Goal: Check status: Check status

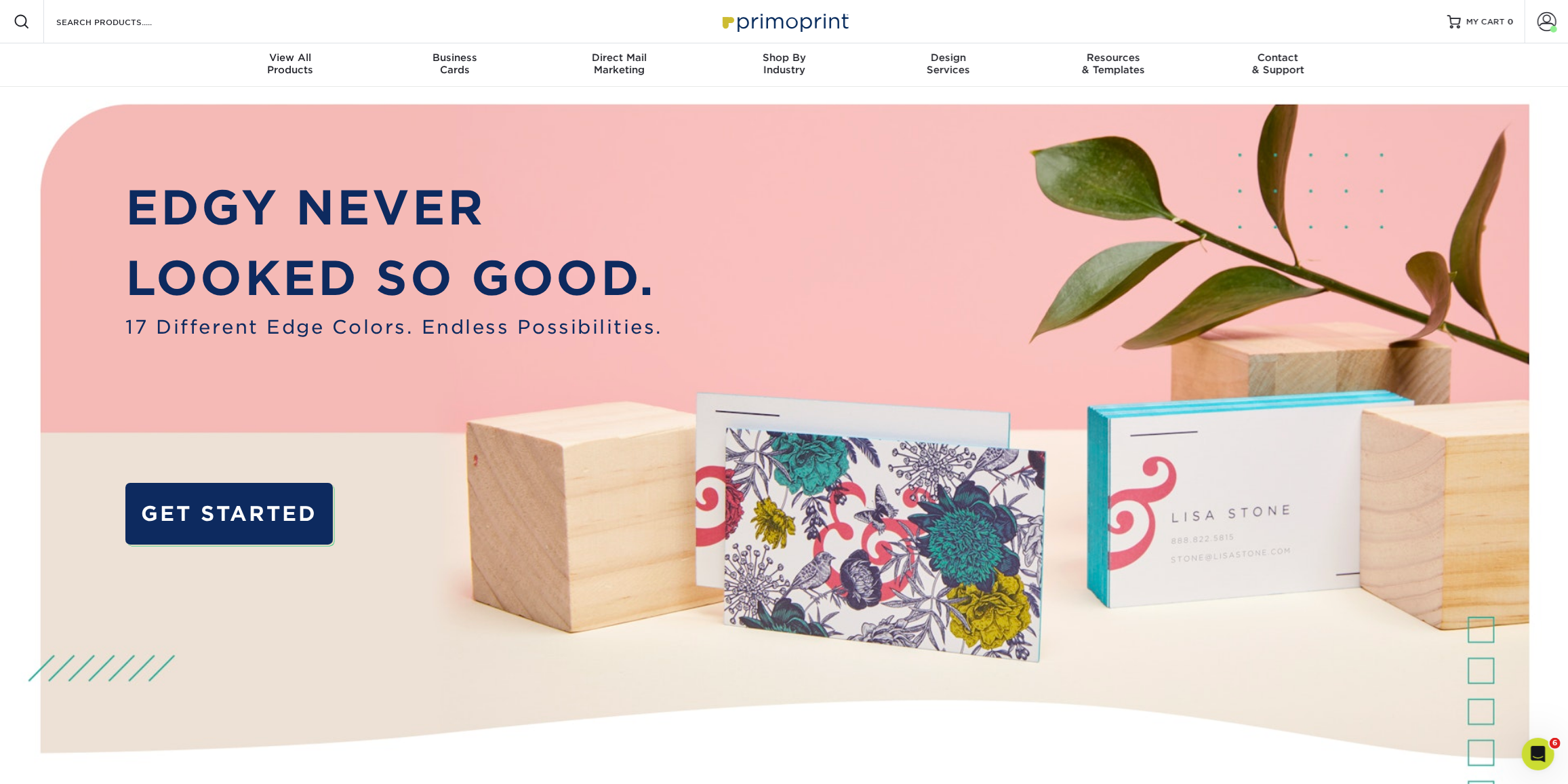
click at [1555, 25] on span at bounding box center [1547, 22] width 19 height 19
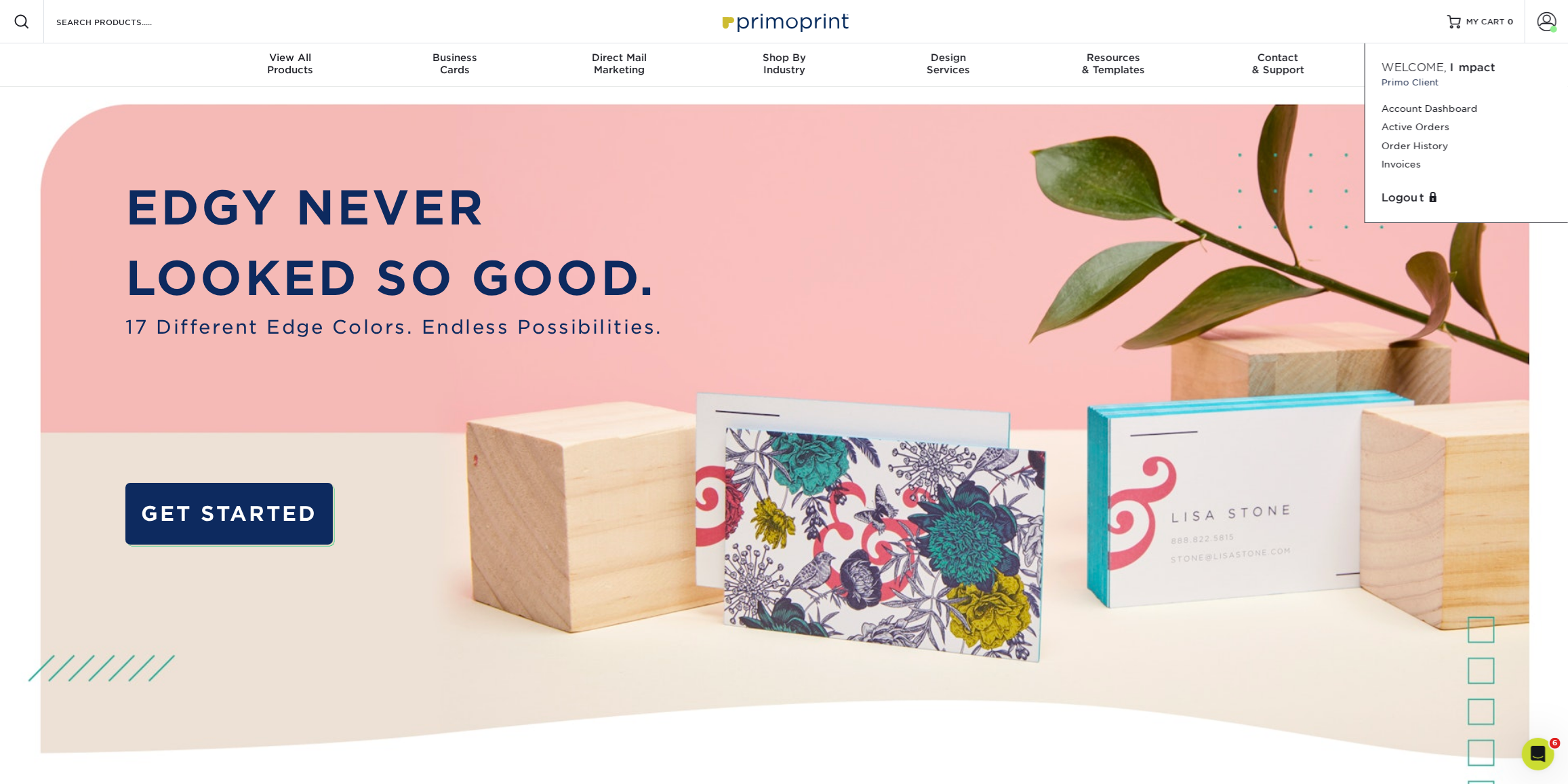
click at [1403, 151] on link "Order History" at bounding box center [1467, 145] width 170 height 18
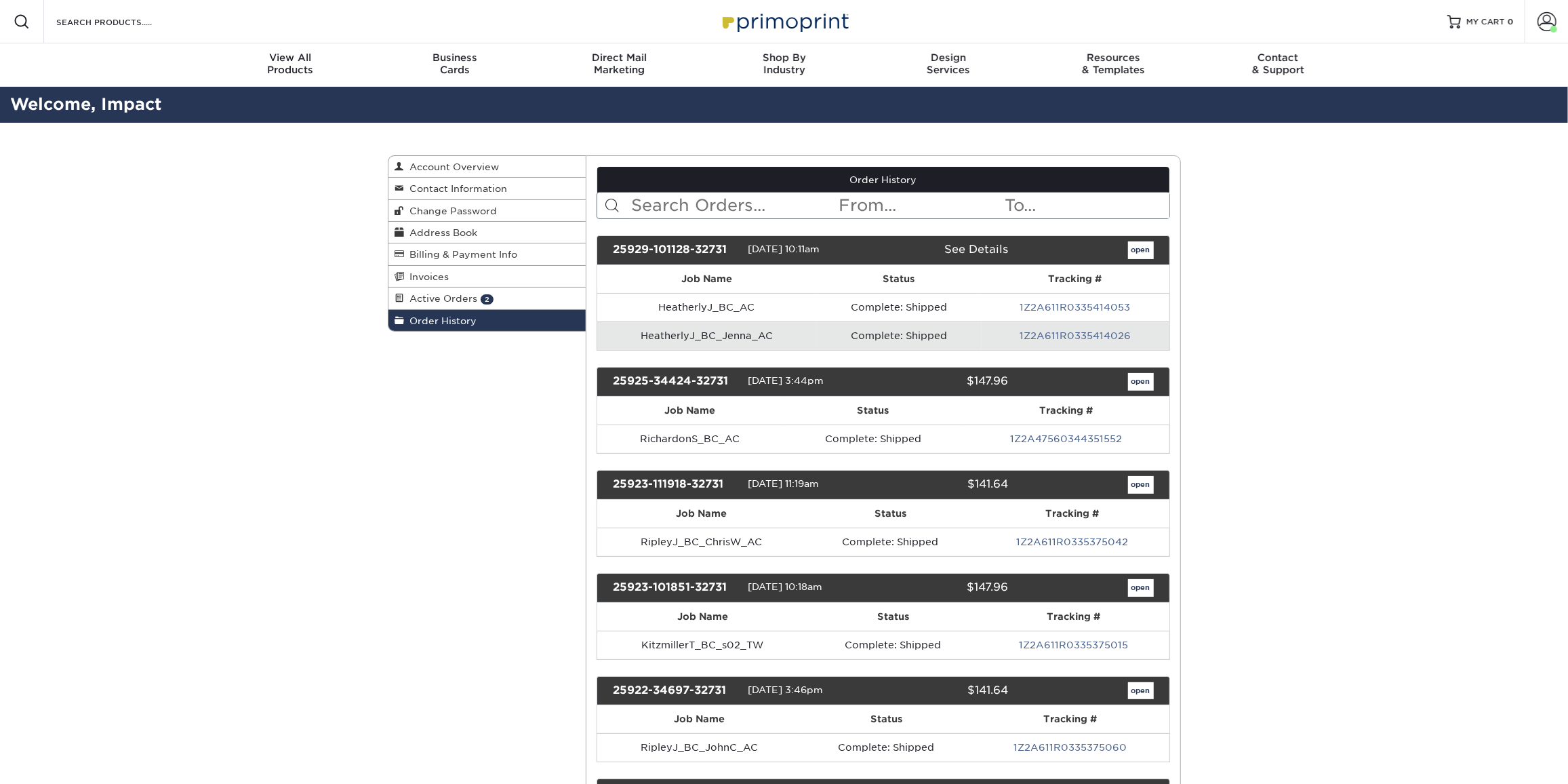
drag, startPoint x: 772, startPoint y: 204, endPoint x: 772, endPoint y: 195, distance: 9.0
click at [770, 204] on input "text" at bounding box center [734, 205] width 208 height 26
type input "appt"
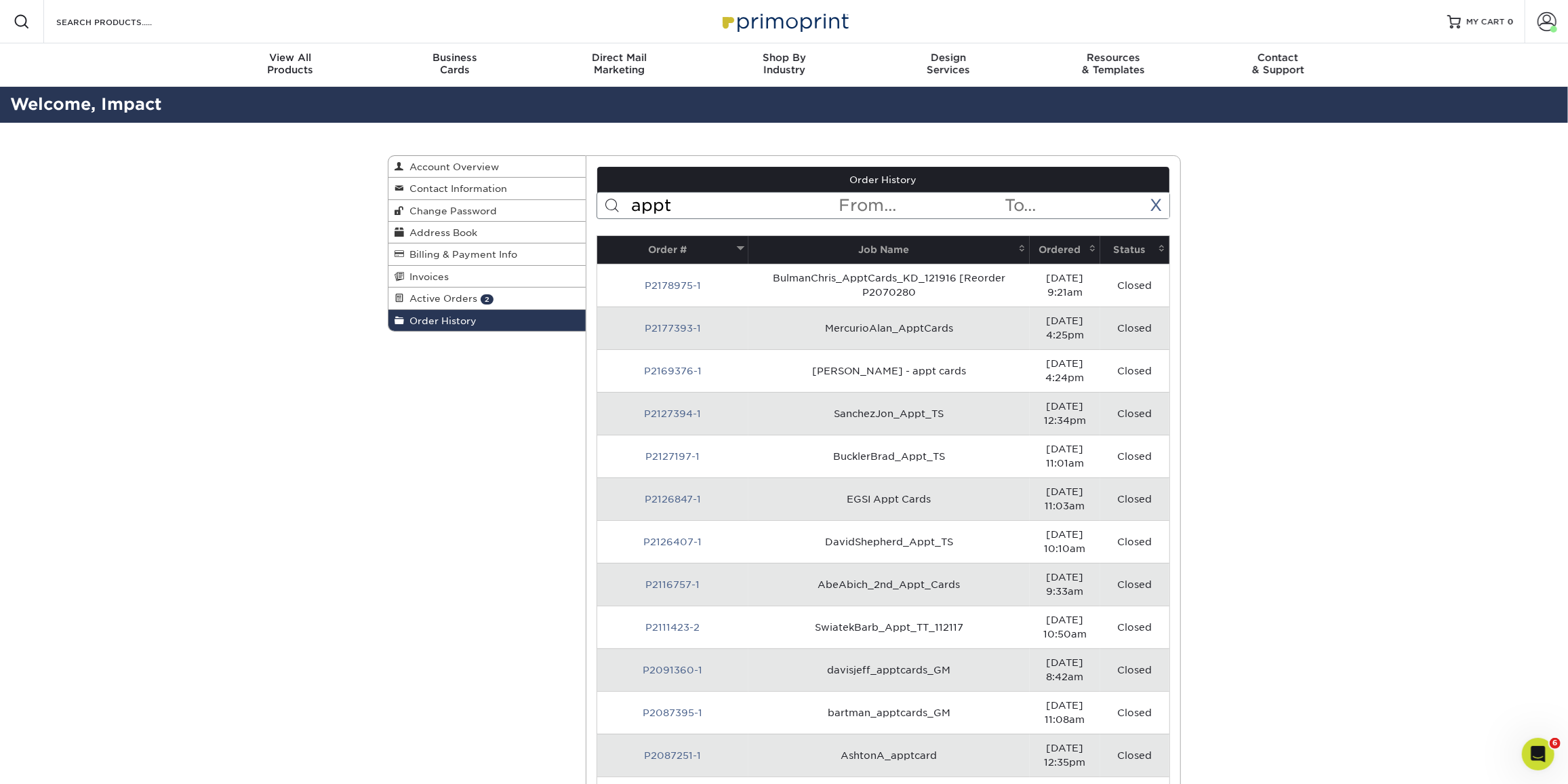
click at [1061, 251] on th "Ordered" at bounding box center [1065, 250] width 69 height 28
click at [926, 283] on td "StandleyS_ApptCard_s03_TW" at bounding box center [889, 285] width 282 height 43
click at [663, 280] on link "25102-110050-32731-1" at bounding box center [673, 286] width 111 height 11
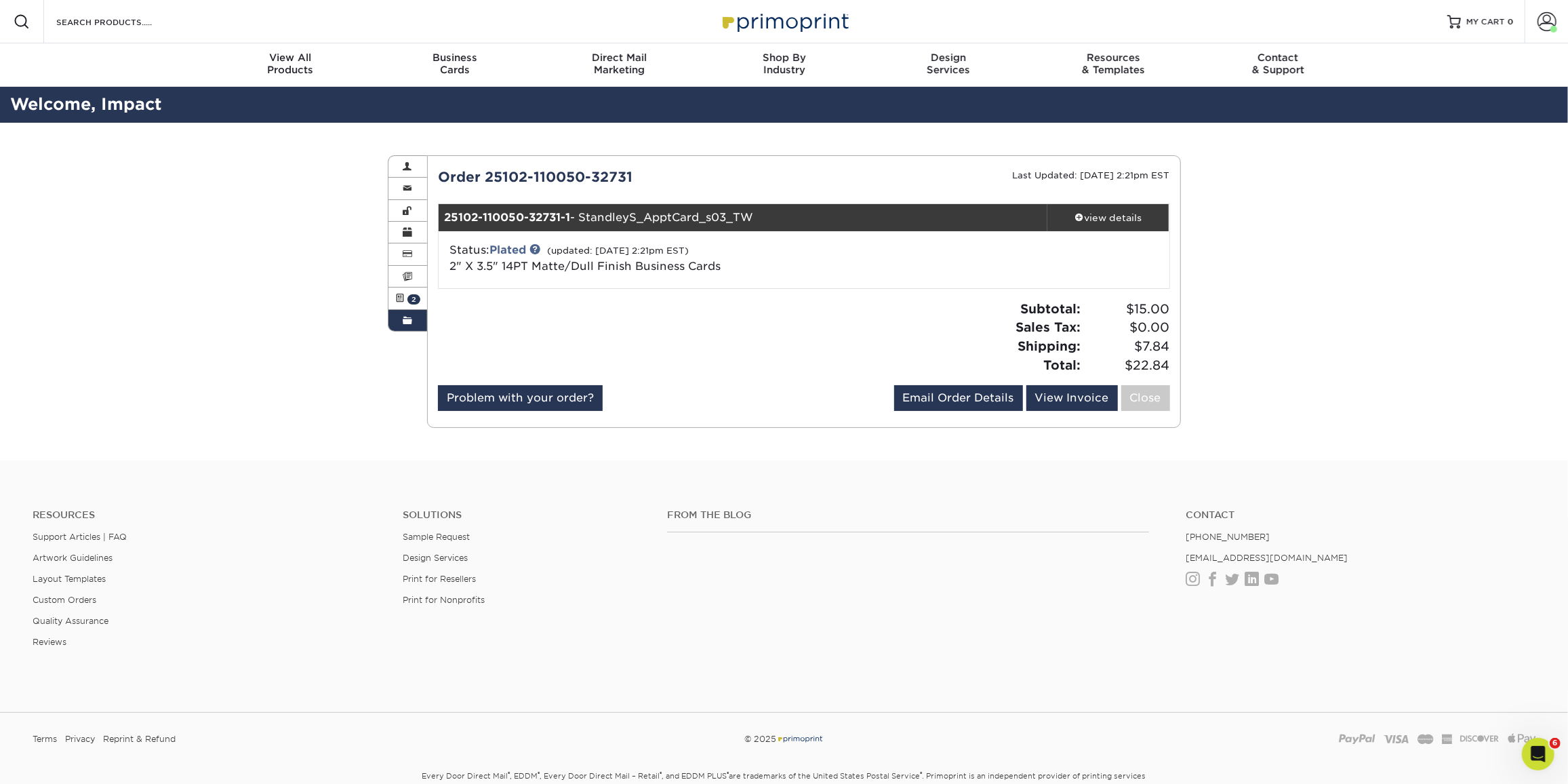
click at [406, 315] on span at bounding box center [407, 321] width 9 height 11
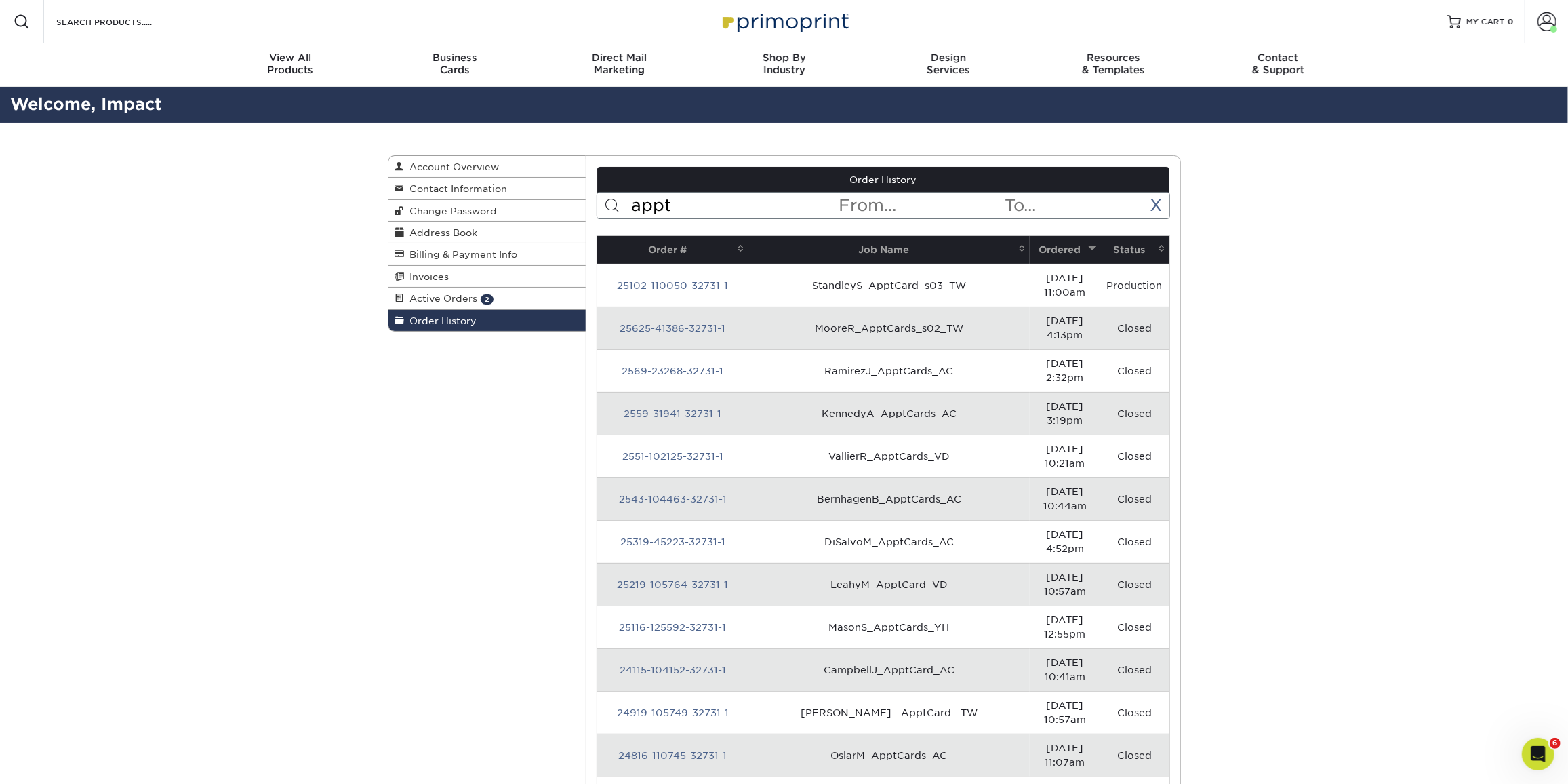
click at [639, 323] on link "25625-41386-32731-1" at bounding box center [674, 329] width 106 height 11
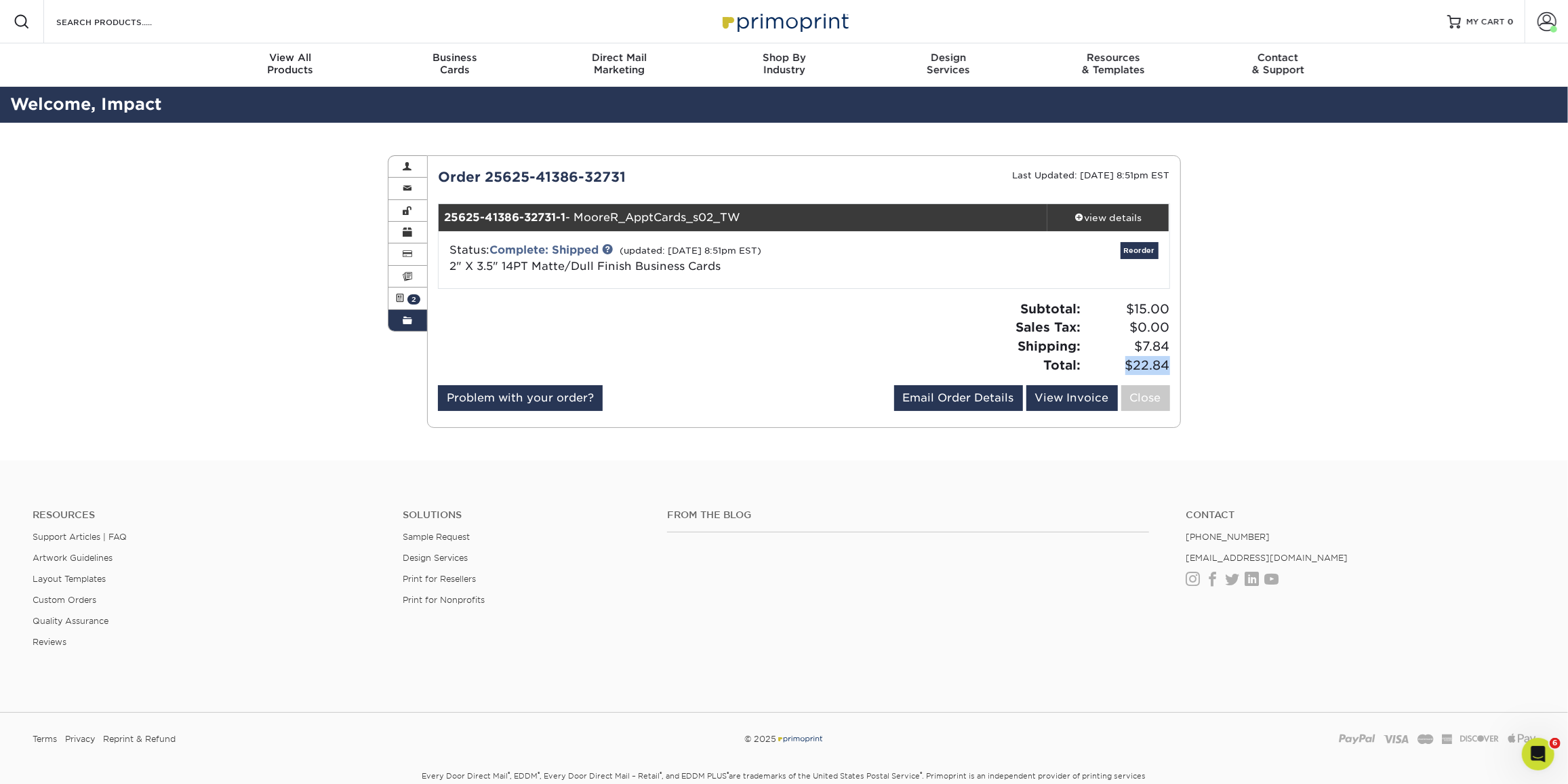
drag, startPoint x: 1124, startPoint y: 359, endPoint x: 1175, endPoint y: 360, distance: 51.0
click at [1175, 360] on div "Subtotal: $15.00 Sales Tax: $0.00 Shipping: $7.84 Total: $22.84" at bounding box center [992, 337] width 376 height 75
copy span "$22.84"
drag, startPoint x: 1045, startPoint y: 657, endPoint x: 587, endPoint y: 38, distance: 770.0
click at [1046, 655] on div "From the Blog Contact [PHONE_NUMBER] [EMAIL_ADDRESS][DOMAIN_NAME] Instagram Fac…" at bounding box center [1101, 589] width 889 height 159
